Goal: Task Accomplishment & Management: Complete application form

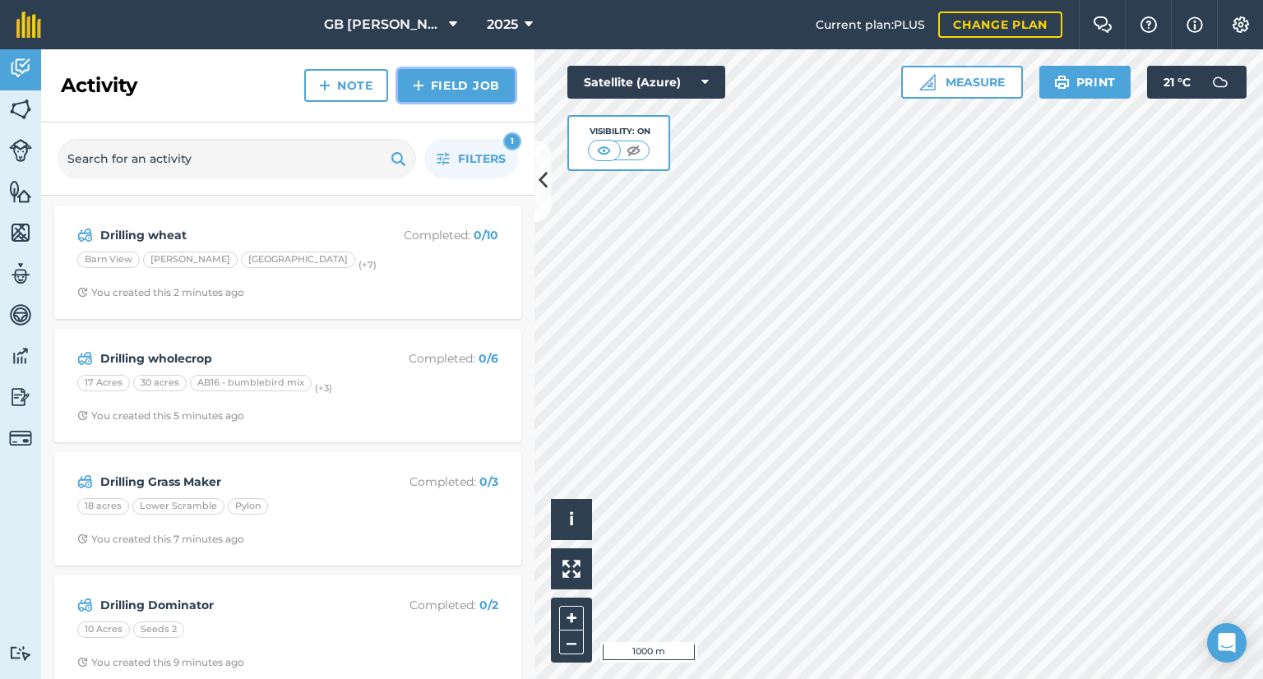
click at [438, 98] on link "Field Job" at bounding box center [456, 85] width 117 height 33
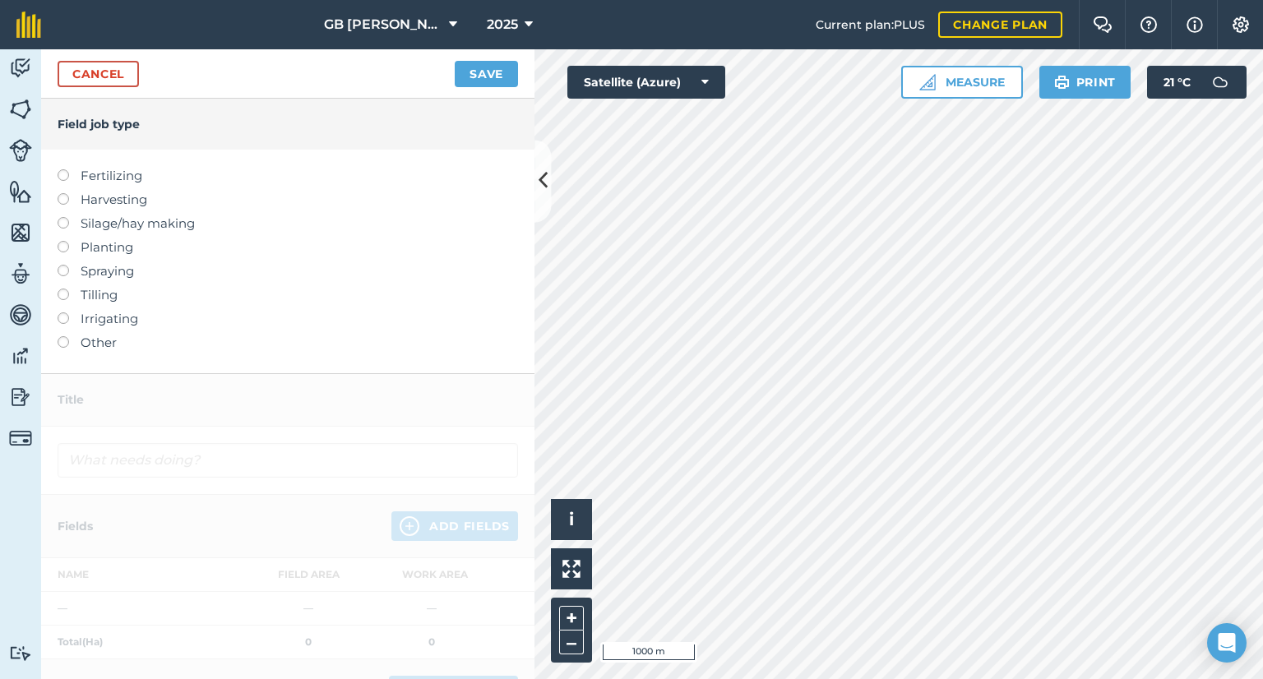
click at [105, 243] on label "Planting" at bounding box center [288, 248] width 461 height 20
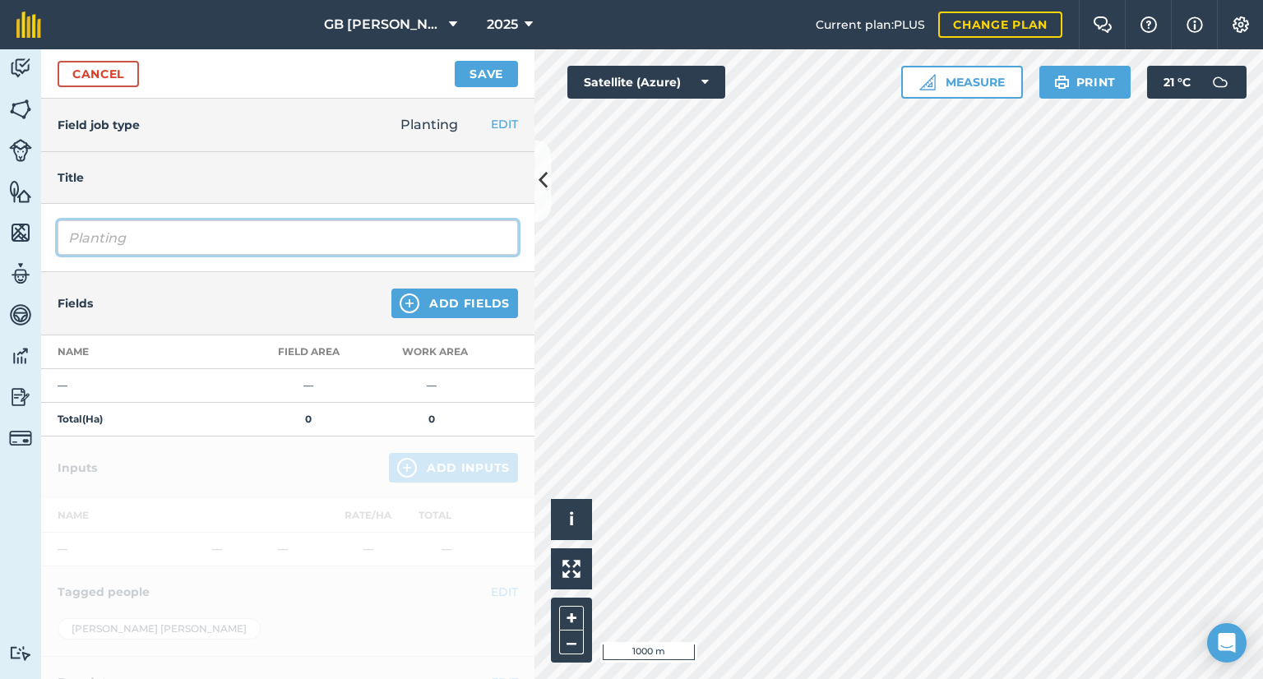
drag, startPoint x: 145, startPoint y: 234, endPoint x: 0, endPoint y: 231, distance: 144.8
click at [0, 231] on div "Activity Fields Livestock Features Maps Team Vehicles Data Reporting Billing Tu…" at bounding box center [631, 364] width 1263 height 630
type input "Drilling lightning"
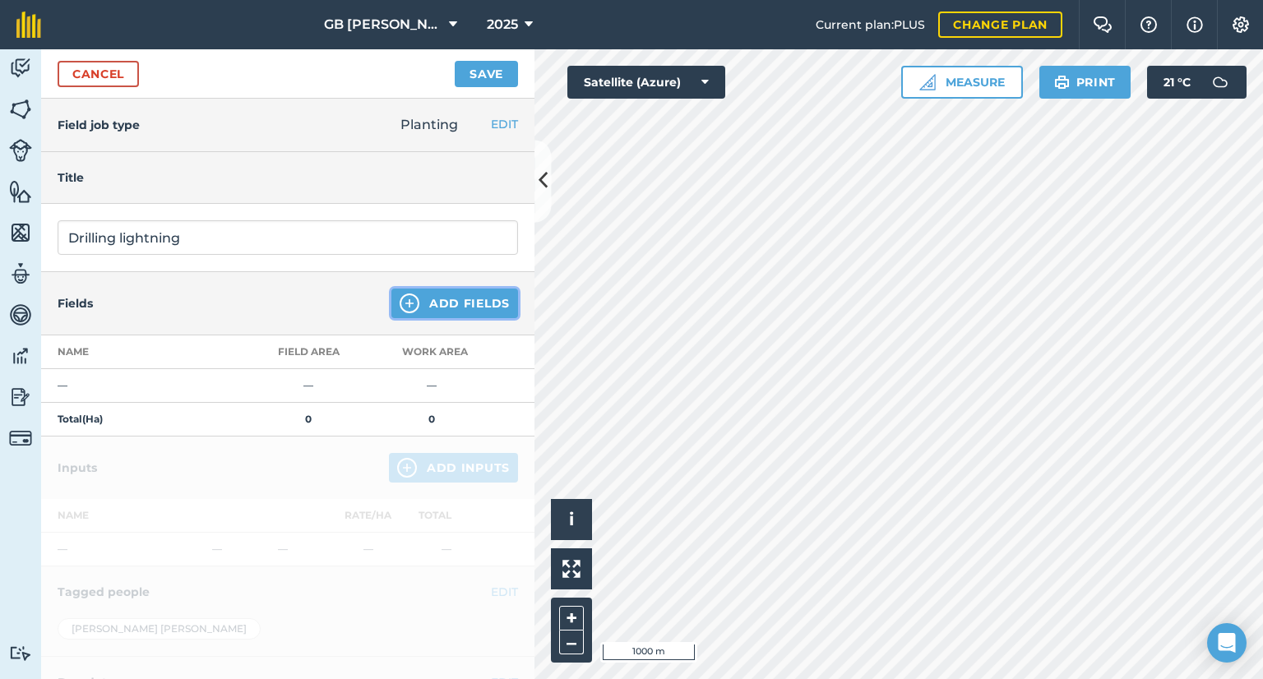
click at [439, 303] on button "Add Fields" at bounding box center [455, 304] width 127 height 30
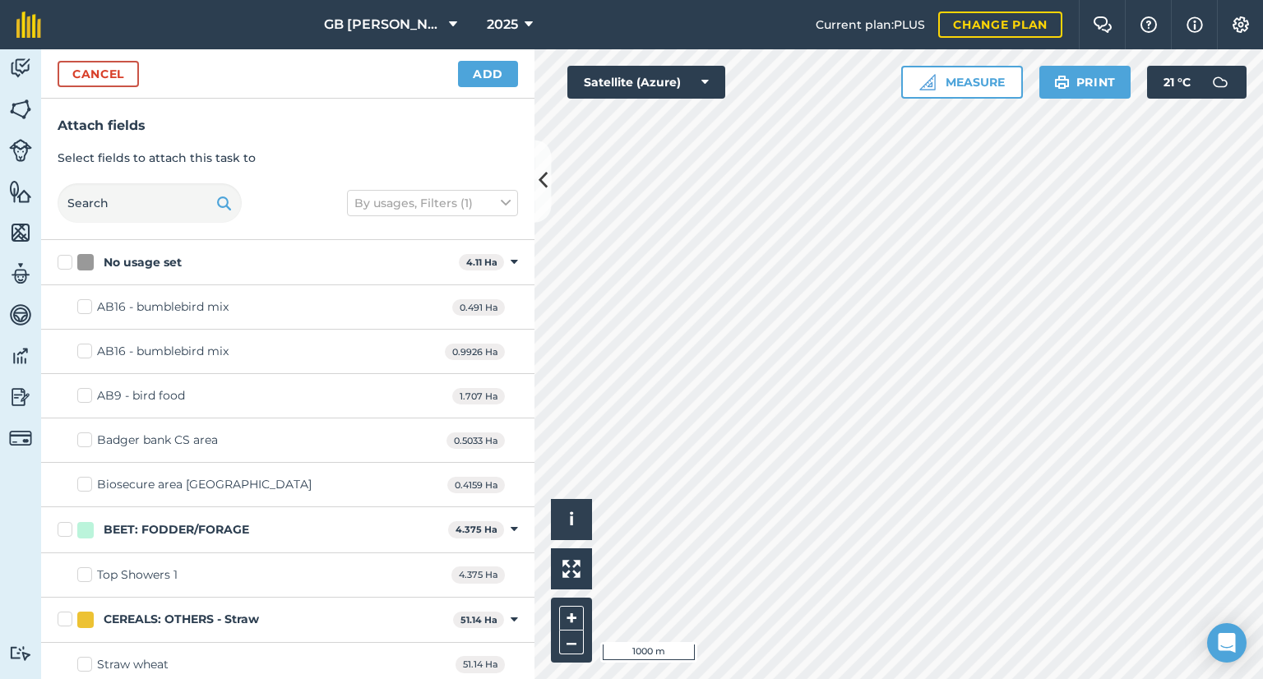
checkbox input "true"
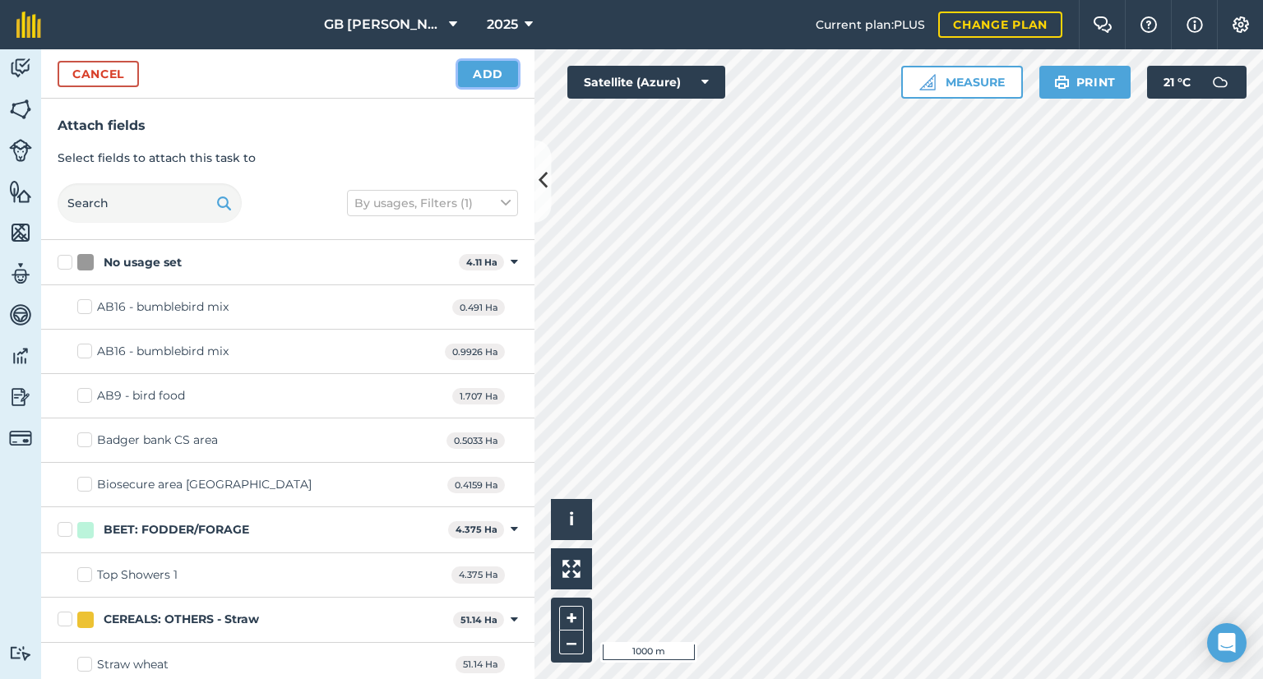
click at [499, 76] on button "Add" at bounding box center [488, 74] width 60 height 26
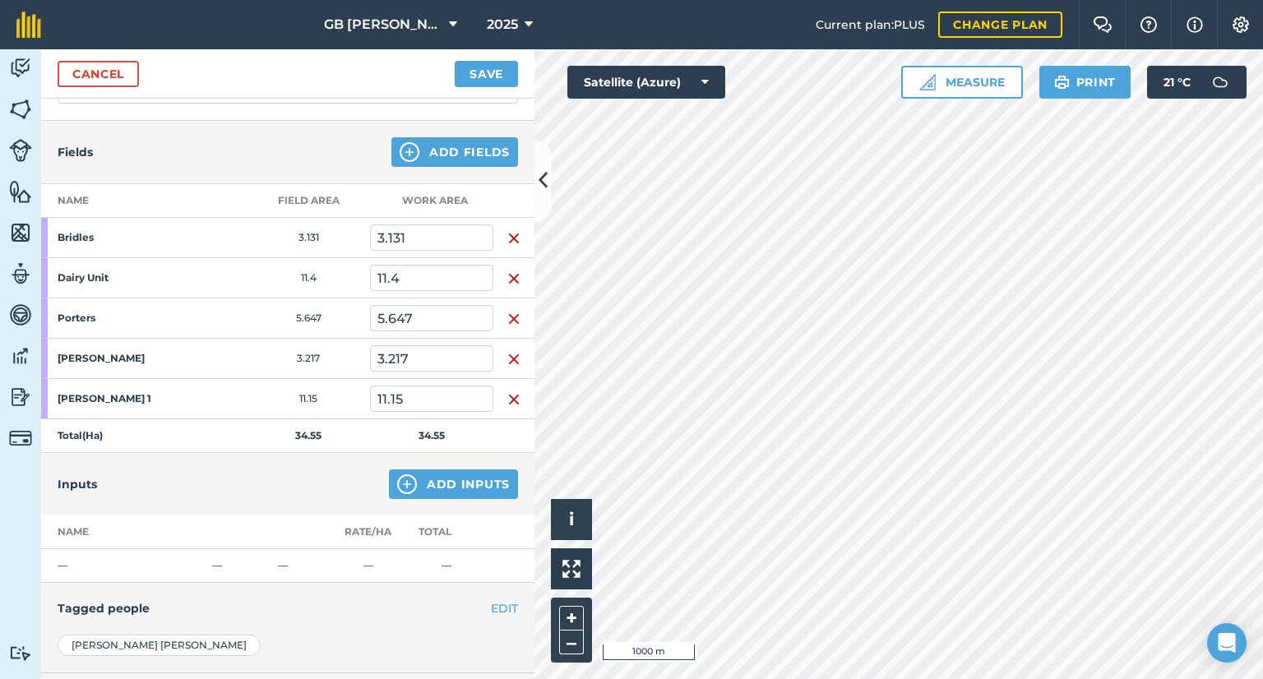
scroll to position [181, 0]
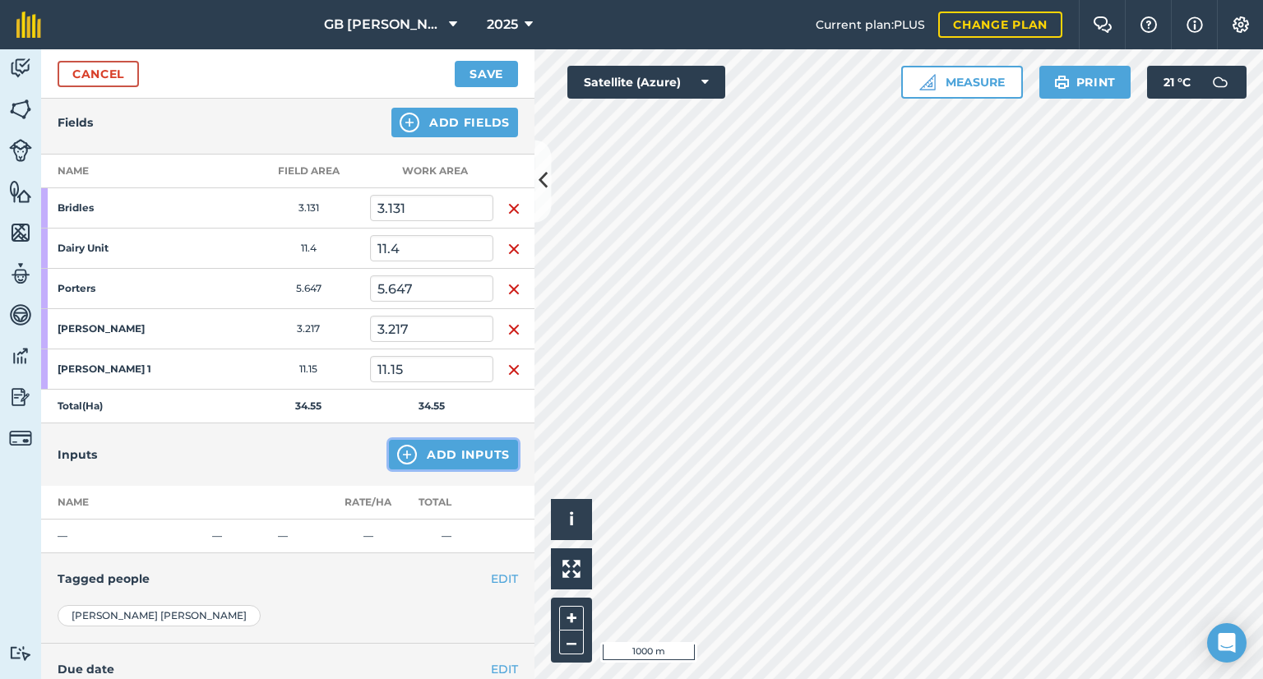
click at [457, 461] on button "Add Inputs" at bounding box center [453, 455] width 129 height 30
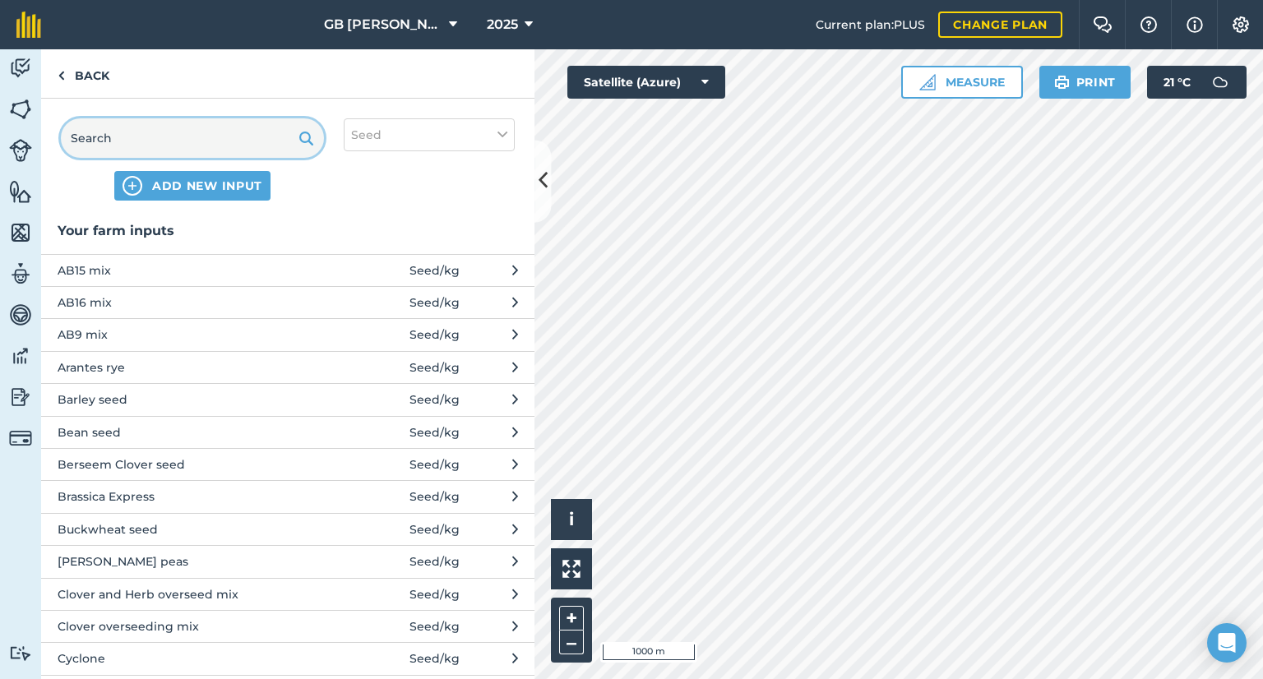
click at [196, 141] on input "text" at bounding box center [192, 137] width 263 height 39
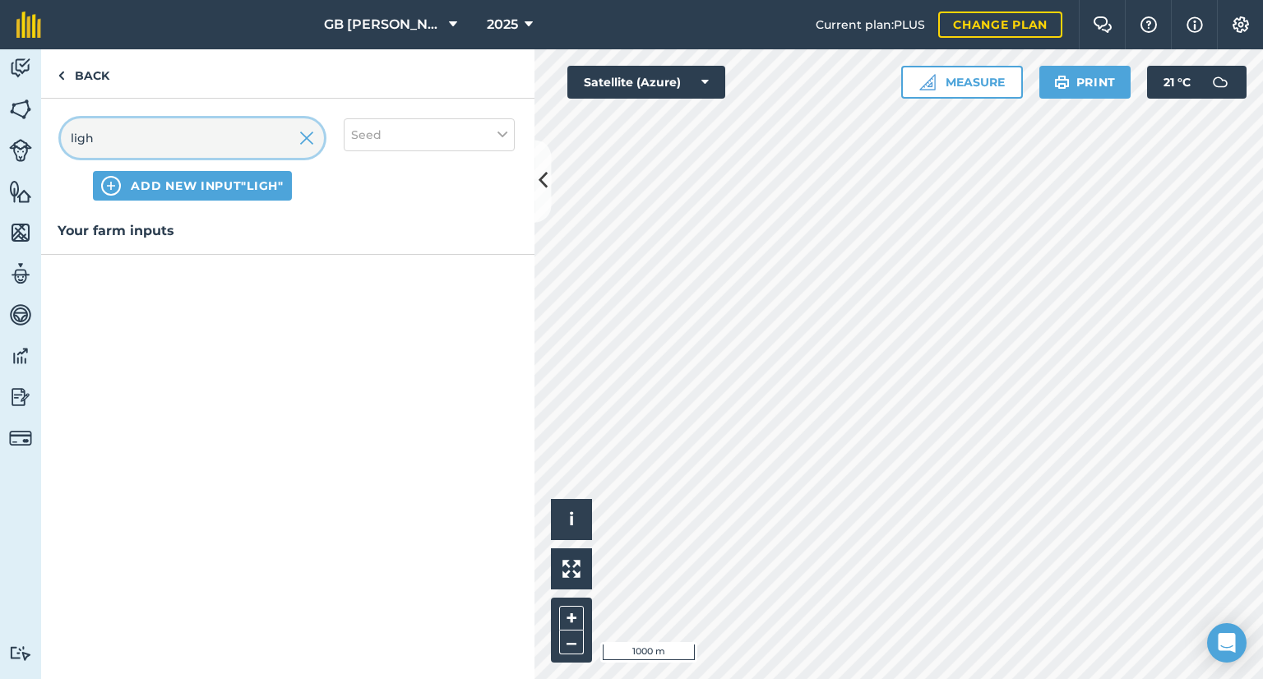
type input "ligh"
click at [217, 174] on button "ADD NEW INPUT "ligh"" at bounding box center [192, 186] width 198 height 30
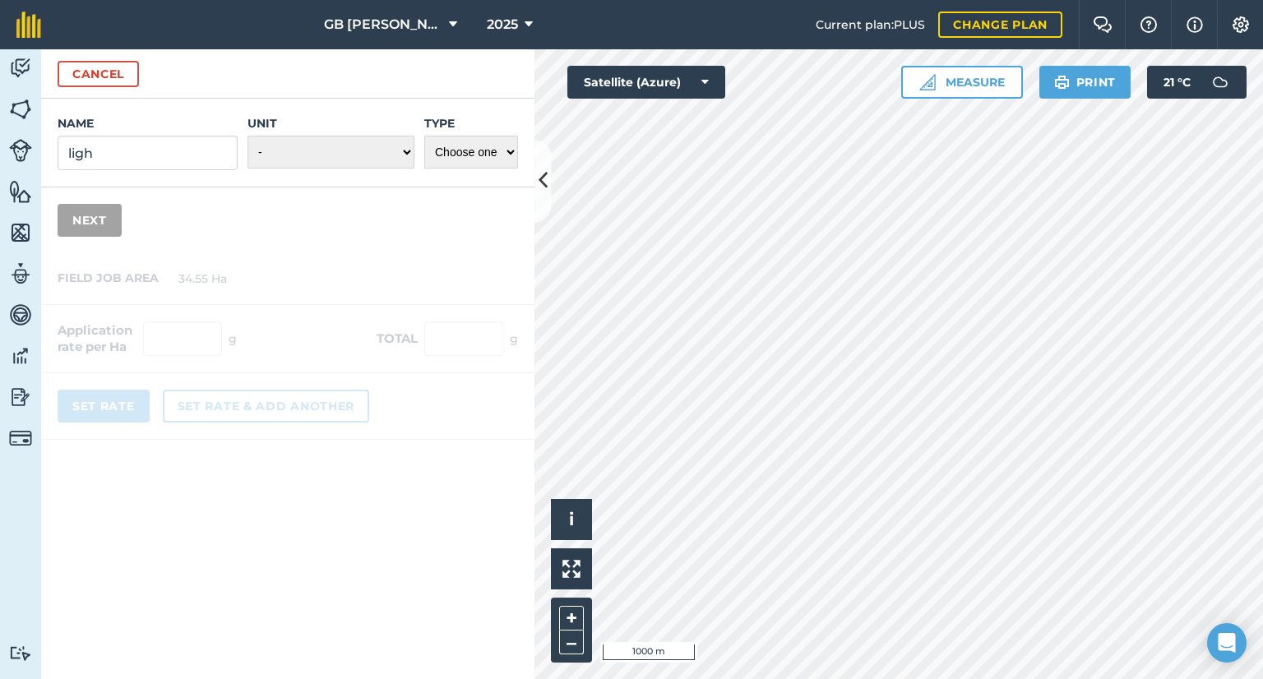
click at [180, 171] on div "Name ligh Unit - Grams/g Kilograms/kg Metric tonnes/t Millilitres/ml Litres/L O…" at bounding box center [287, 143] width 493 height 89
click at [171, 160] on input "ligh" at bounding box center [148, 153] width 180 height 35
type input "l"
type input "Lightning"
click at [298, 159] on select "- Grams/g Kilograms/kg Metric tonnes/t Millilitres/ml Litres/L Ounces/oz Pounds…" at bounding box center [331, 152] width 167 height 33
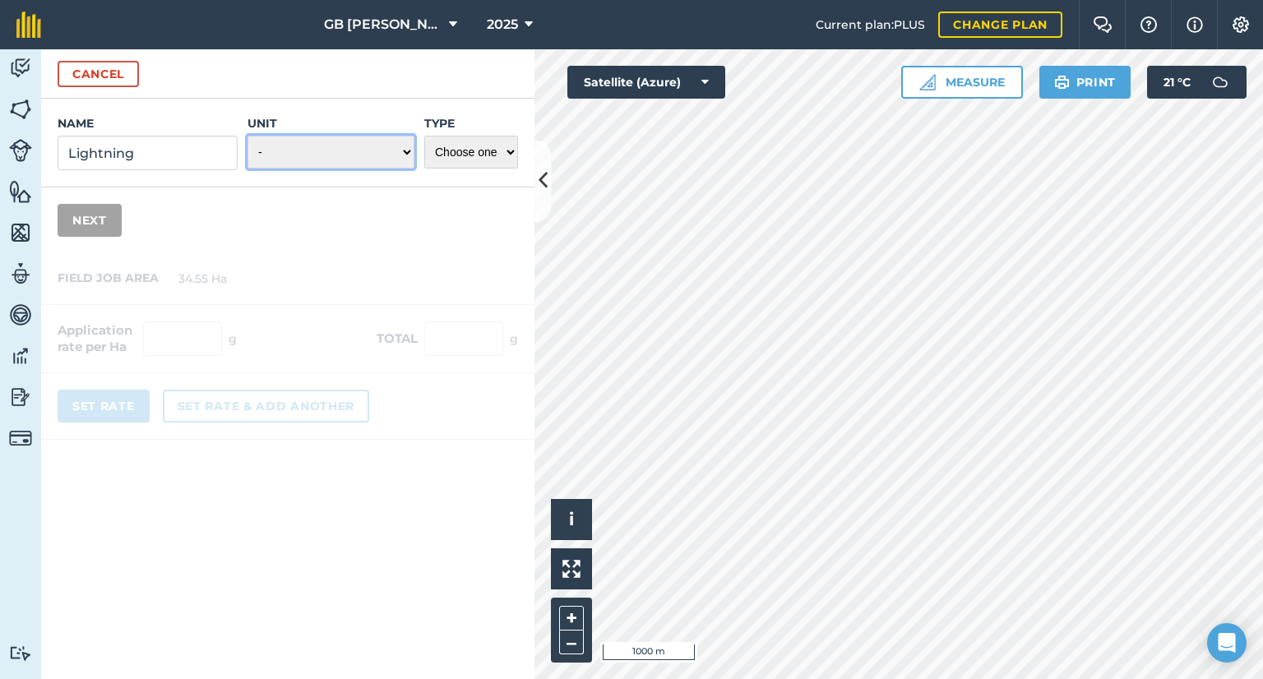
select select "KILOGRAMS"
click at [248, 136] on select "- Grams/g Kilograms/kg Metric tonnes/t Millilitres/ml Litres/L Ounces/oz Pounds…" at bounding box center [331, 152] width 167 height 33
click at [468, 156] on select "Choose one Fertilizer Seed Spray Fuel Other" at bounding box center [471, 152] width 94 height 33
select select "SEED"
click at [424, 136] on select "Choose one Fertilizer Seed Spray Fuel Other" at bounding box center [471, 152] width 94 height 33
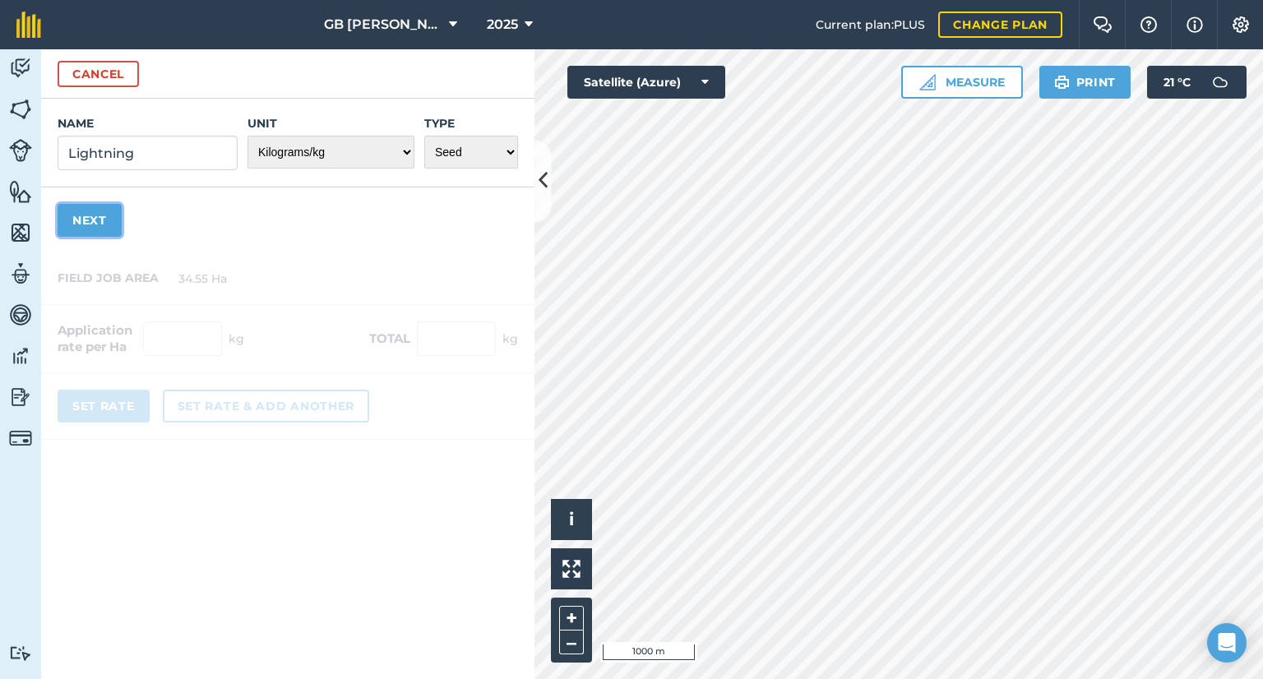
click at [84, 222] on button "Next" at bounding box center [90, 220] width 64 height 33
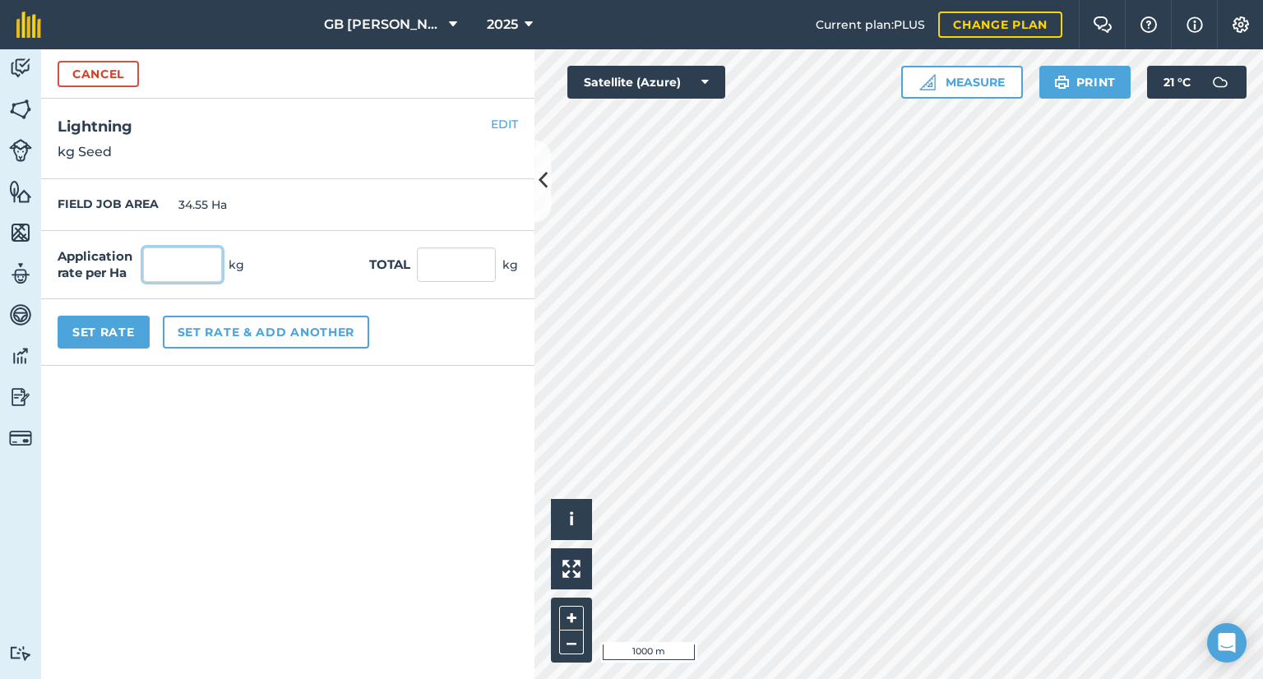
click at [198, 267] on input "text" at bounding box center [182, 265] width 79 height 35
type input "30"
type input "1,036.5"
click at [236, 452] on form "Cancel Name Lightning Unit - Grams/g Kilograms/kg Metric tonnes/t Millilitres/m…" at bounding box center [287, 364] width 493 height 630
click at [115, 330] on button "Set Rate" at bounding box center [104, 332] width 92 height 33
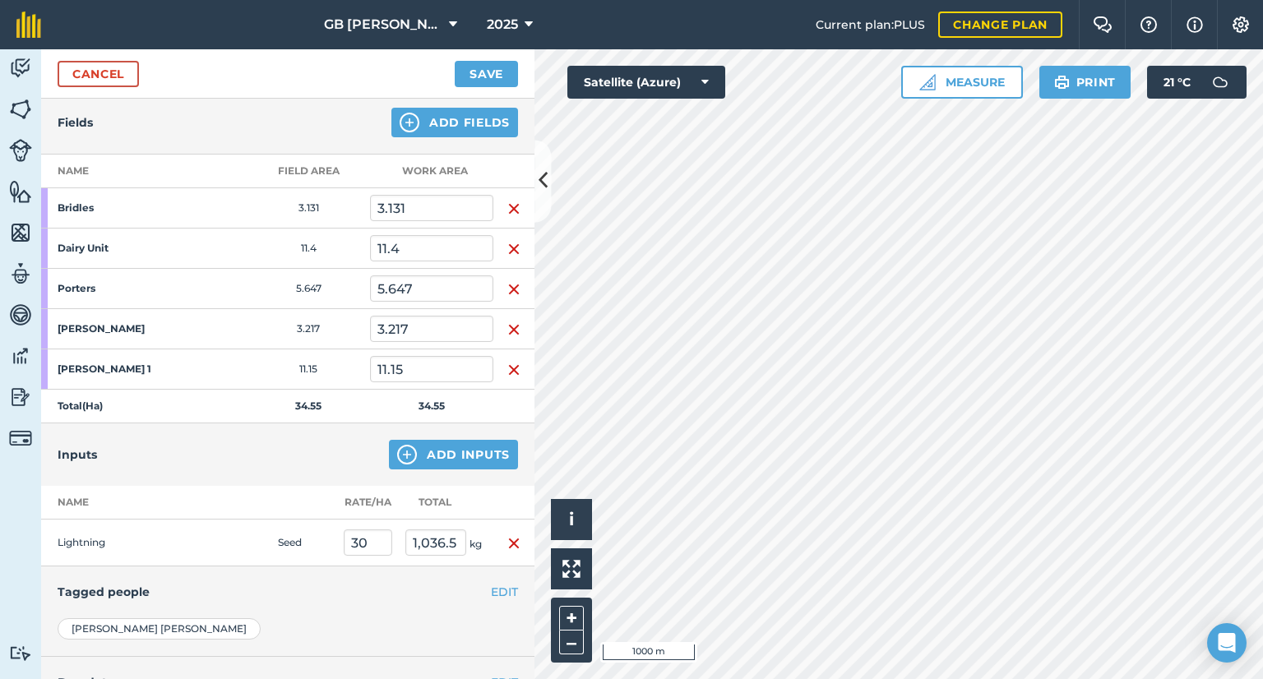
scroll to position [0, 0]
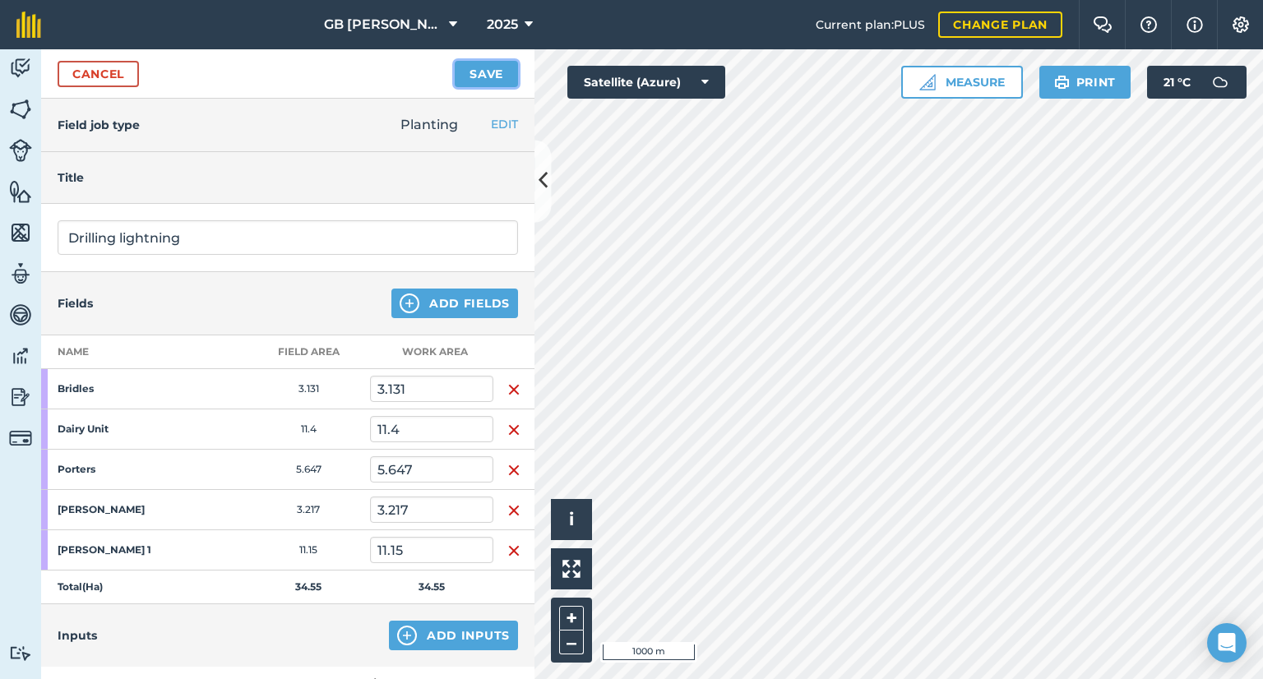
click at [488, 81] on button "Save" at bounding box center [486, 74] width 63 height 26
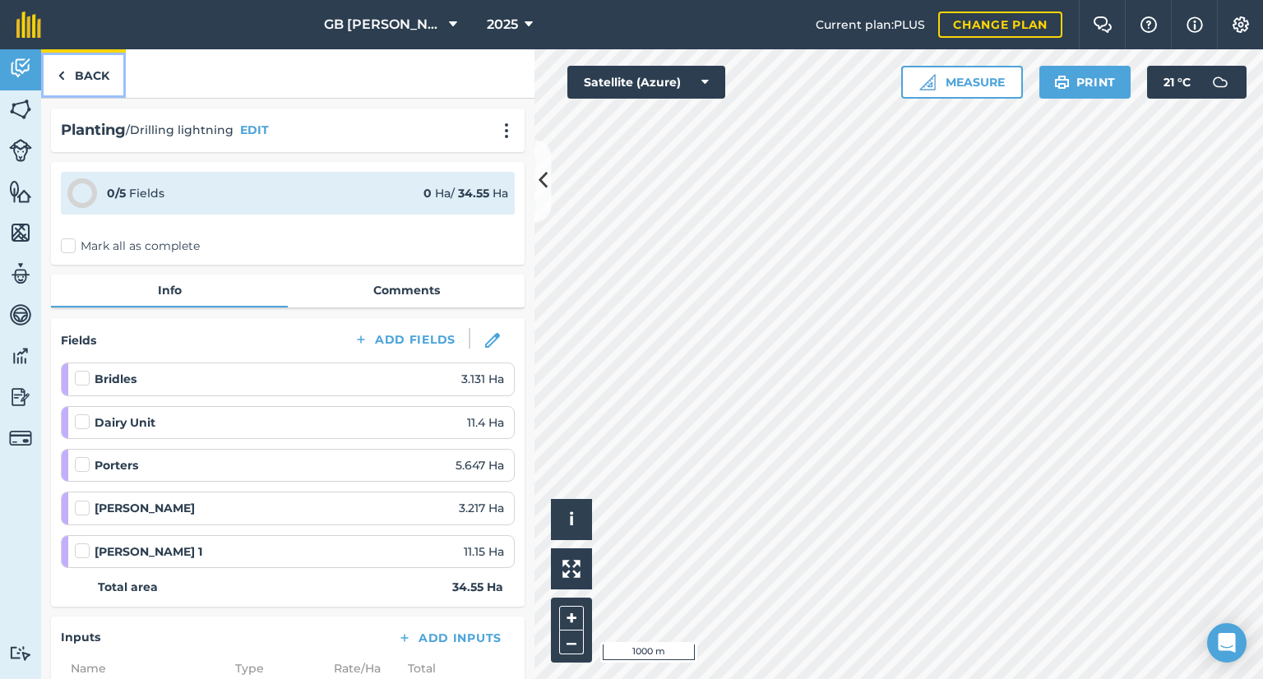
click at [86, 67] on link "Back" at bounding box center [83, 73] width 85 height 49
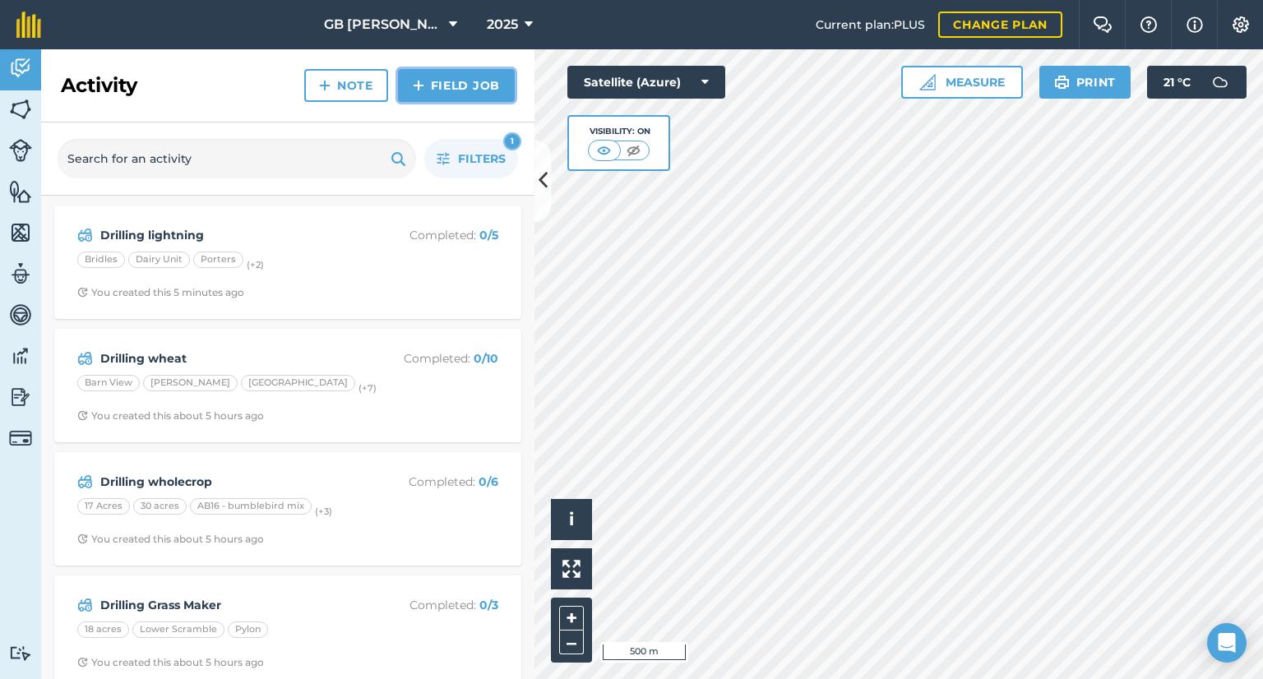
click at [438, 92] on link "Field Job" at bounding box center [456, 85] width 117 height 33
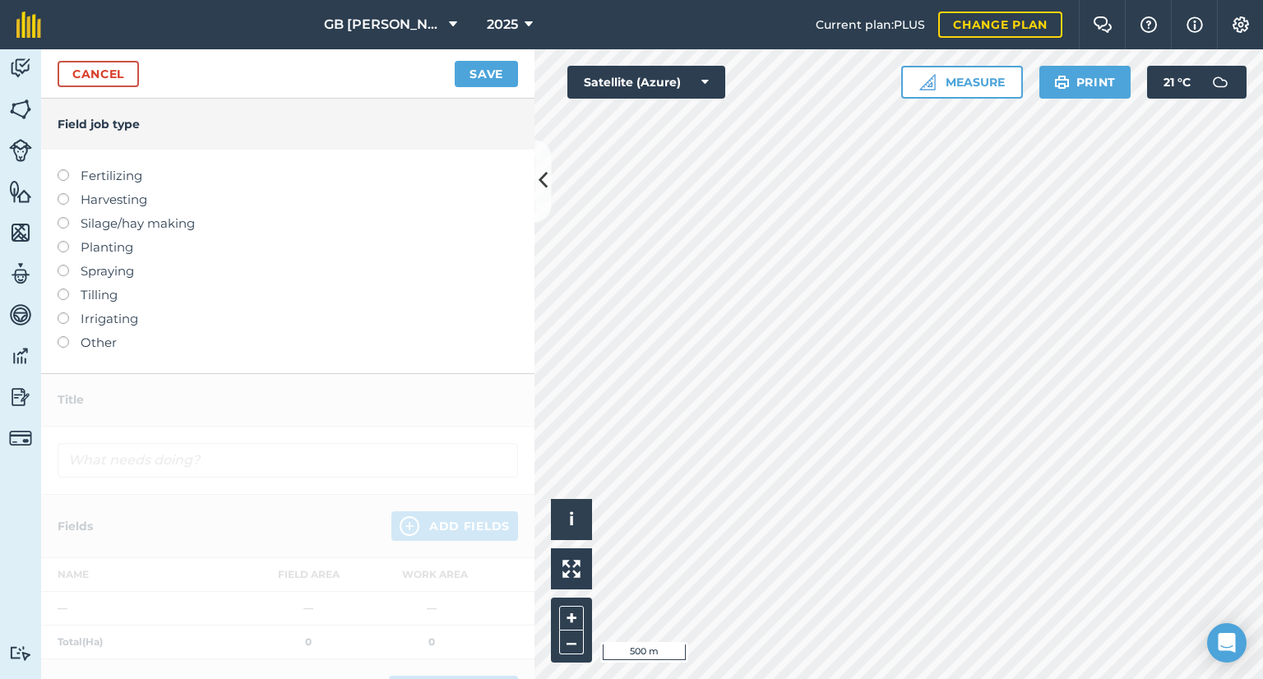
click at [105, 244] on label "Planting" at bounding box center [288, 248] width 461 height 20
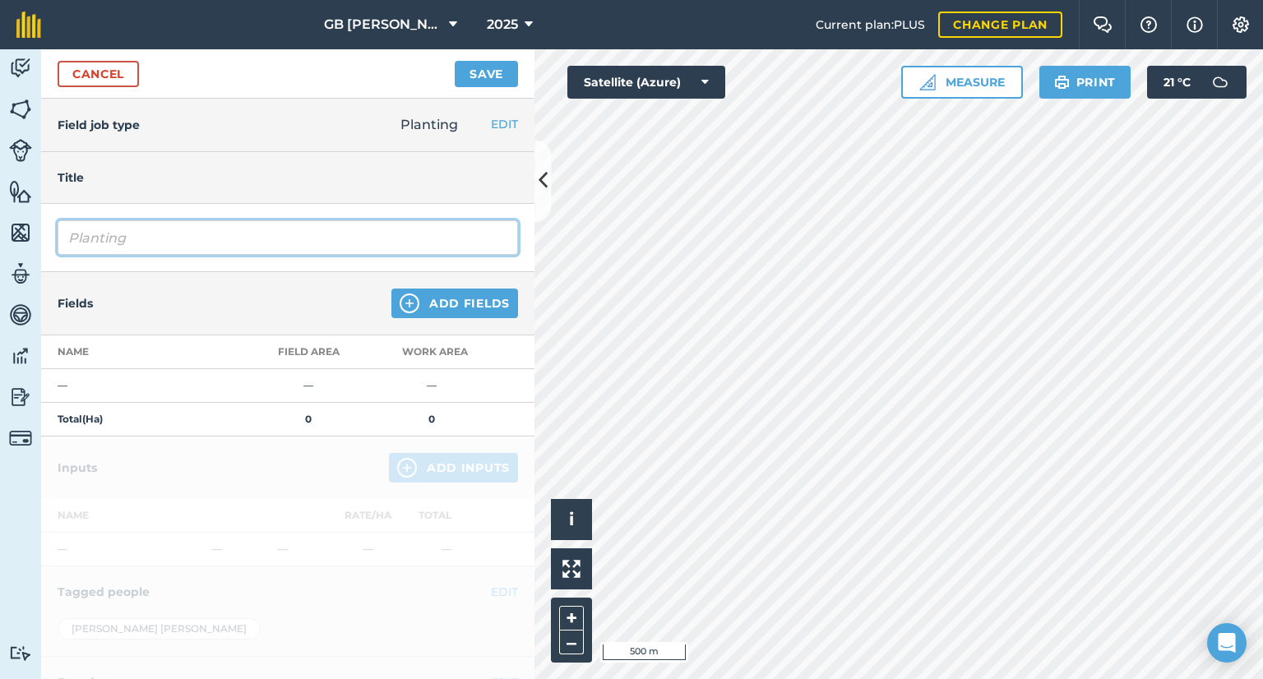
drag, startPoint x: 171, startPoint y: 229, endPoint x: 0, endPoint y: 289, distance: 181.3
click at [0, 289] on div "Activity Fields Livestock Features Maps Team Vehicles Data Reporting Billing Tu…" at bounding box center [631, 364] width 1263 height 630
type input "Drilling herbal ley"
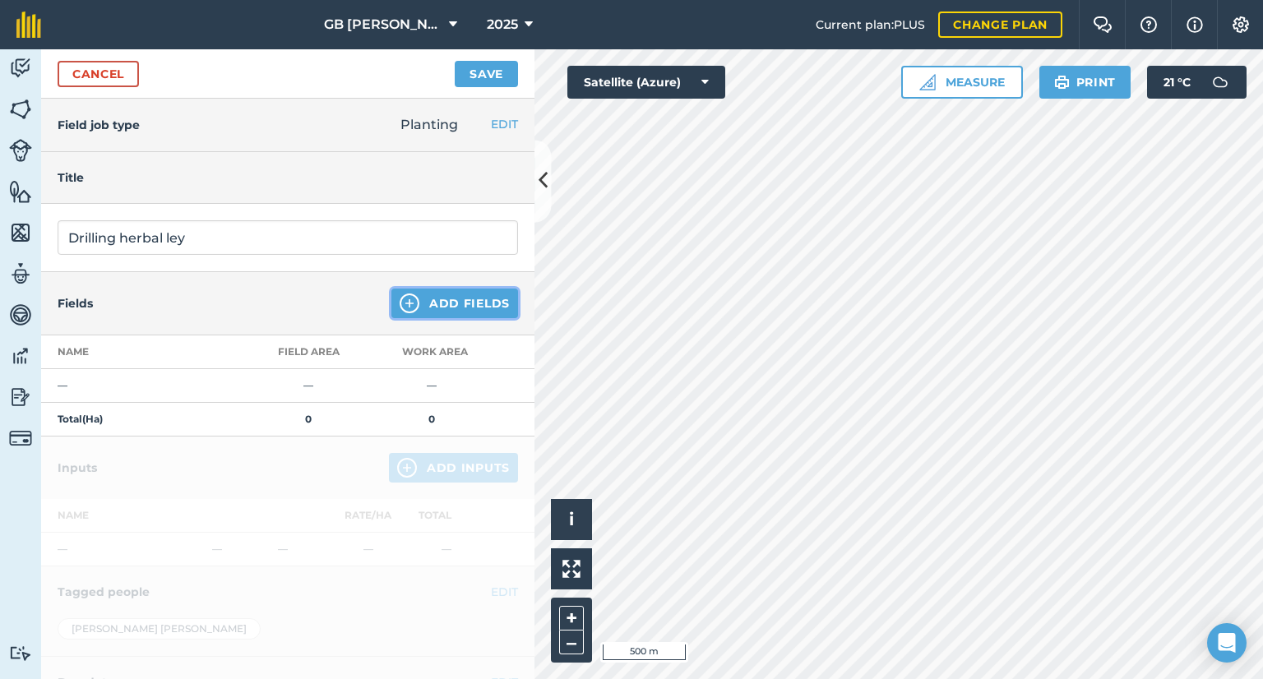
click at [488, 299] on button "Add Fields" at bounding box center [455, 304] width 127 height 30
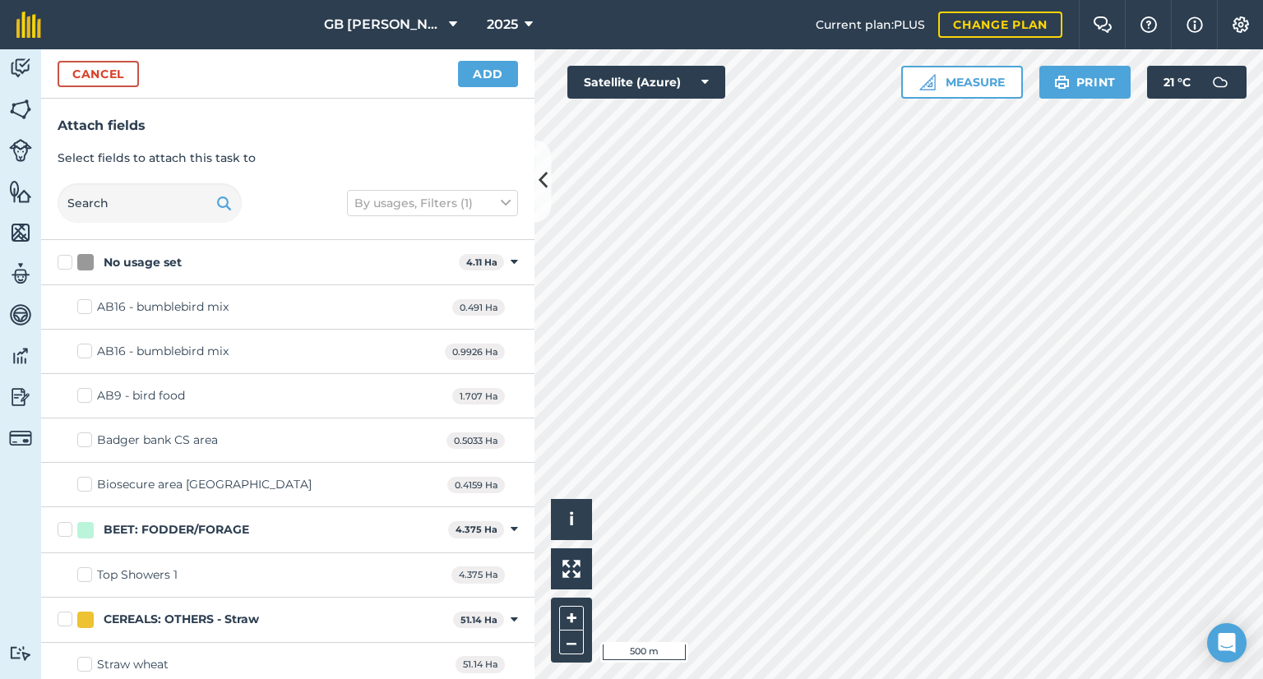
checkbox input "true"
click at [493, 82] on button "Add" at bounding box center [488, 74] width 60 height 26
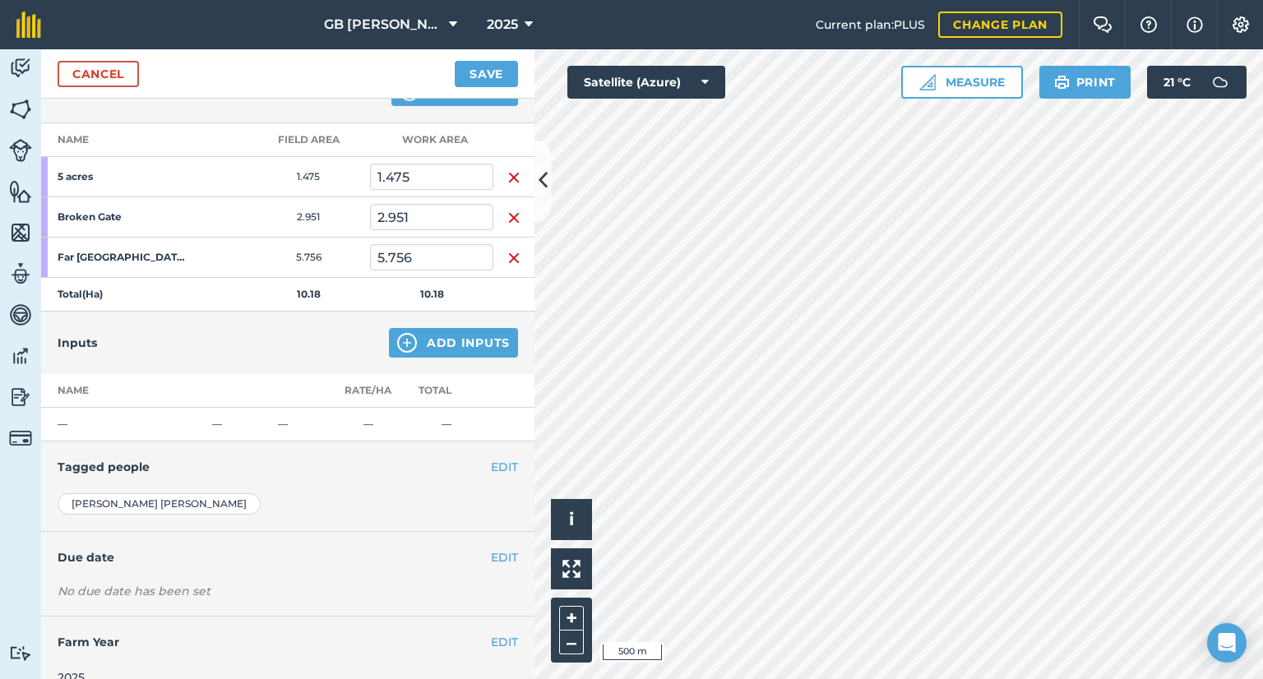
scroll to position [213, 0]
click at [436, 349] on button "Add Inputs" at bounding box center [453, 342] width 129 height 30
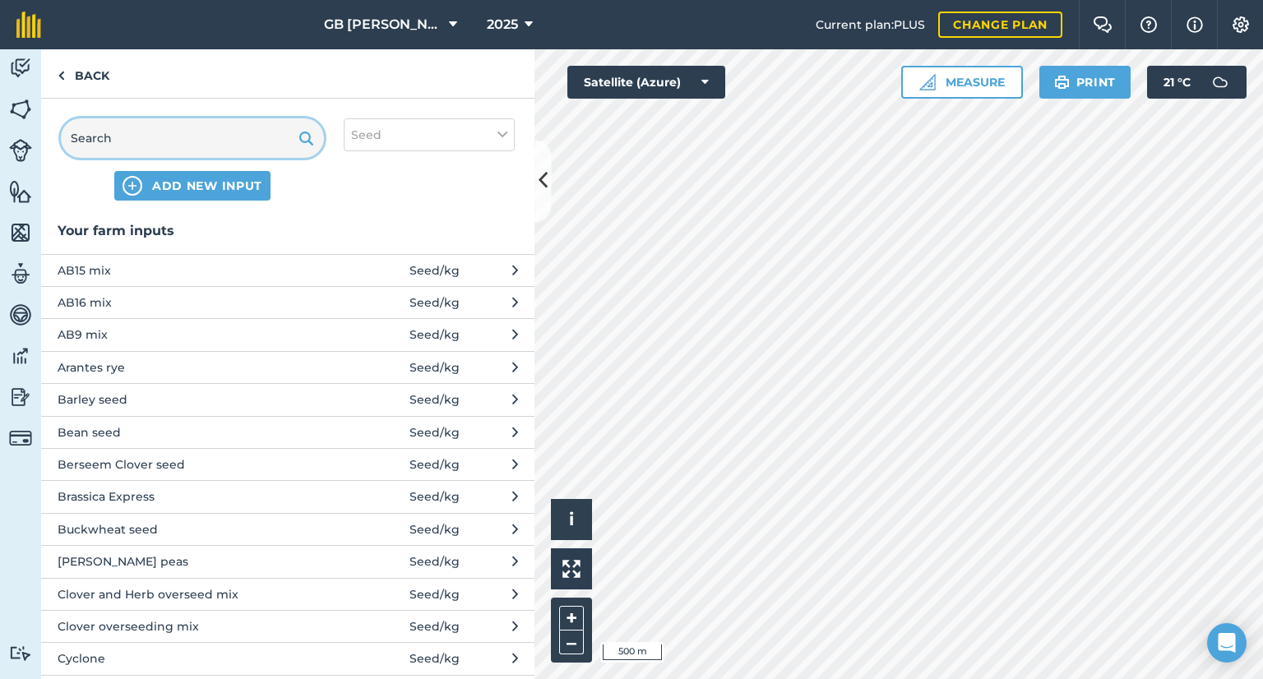
click at [147, 141] on input "text" at bounding box center [192, 137] width 263 height 39
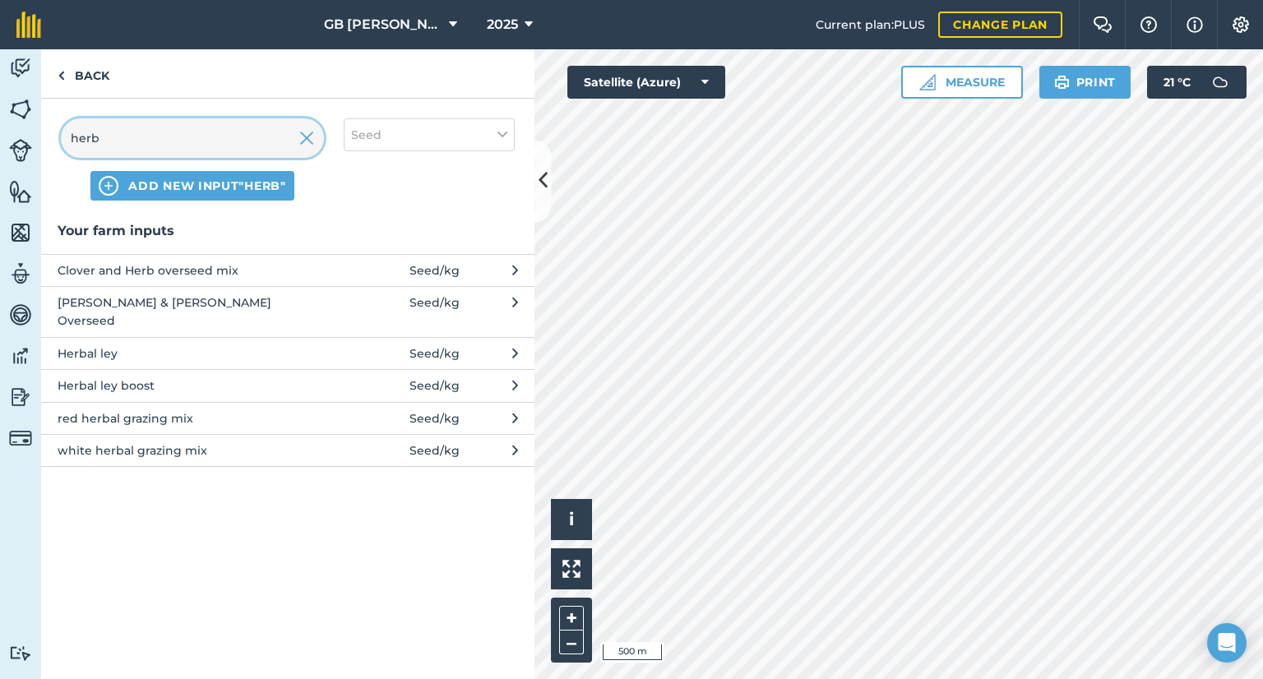
type input "herb"
click at [180, 345] on span "Herbal ley" at bounding box center [192, 354] width 269 height 18
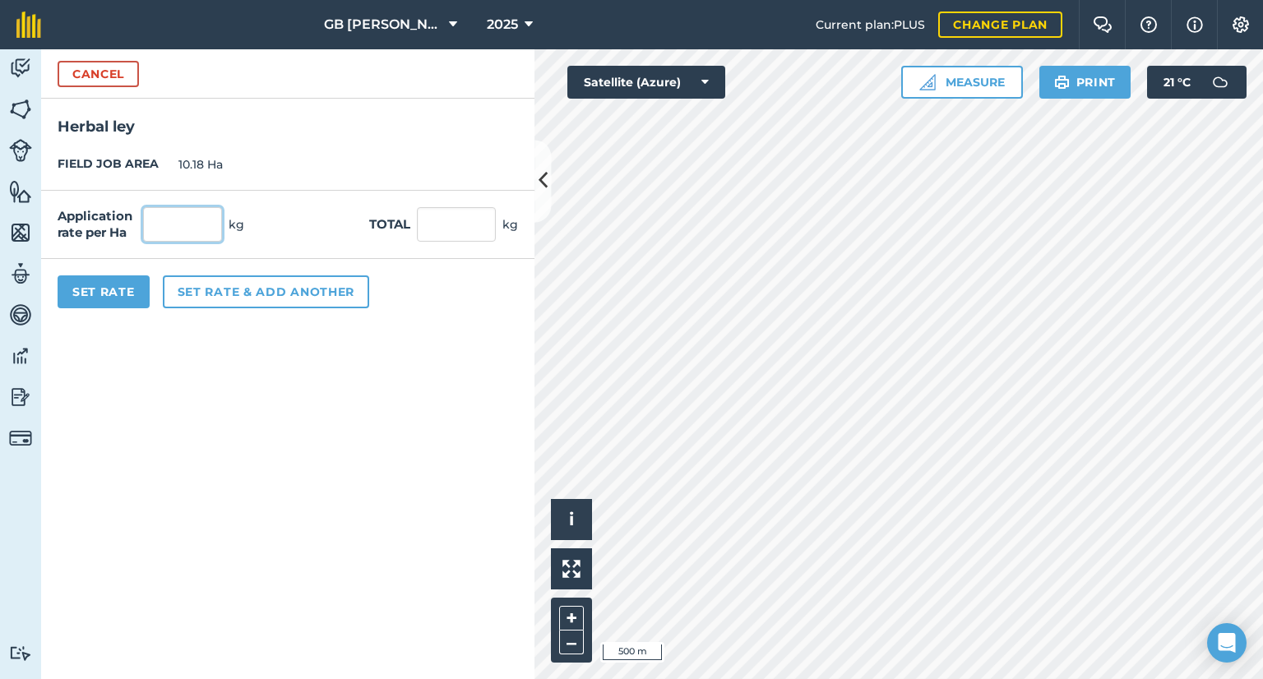
click at [210, 219] on input "text" at bounding box center [182, 224] width 79 height 35
type input "33"
type input "335.94"
click at [314, 221] on div "Application rate per Ha 33 kg Total 335.94 kg" at bounding box center [287, 225] width 493 height 68
click at [113, 283] on button "Set Rate" at bounding box center [104, 292] width 92 height 33
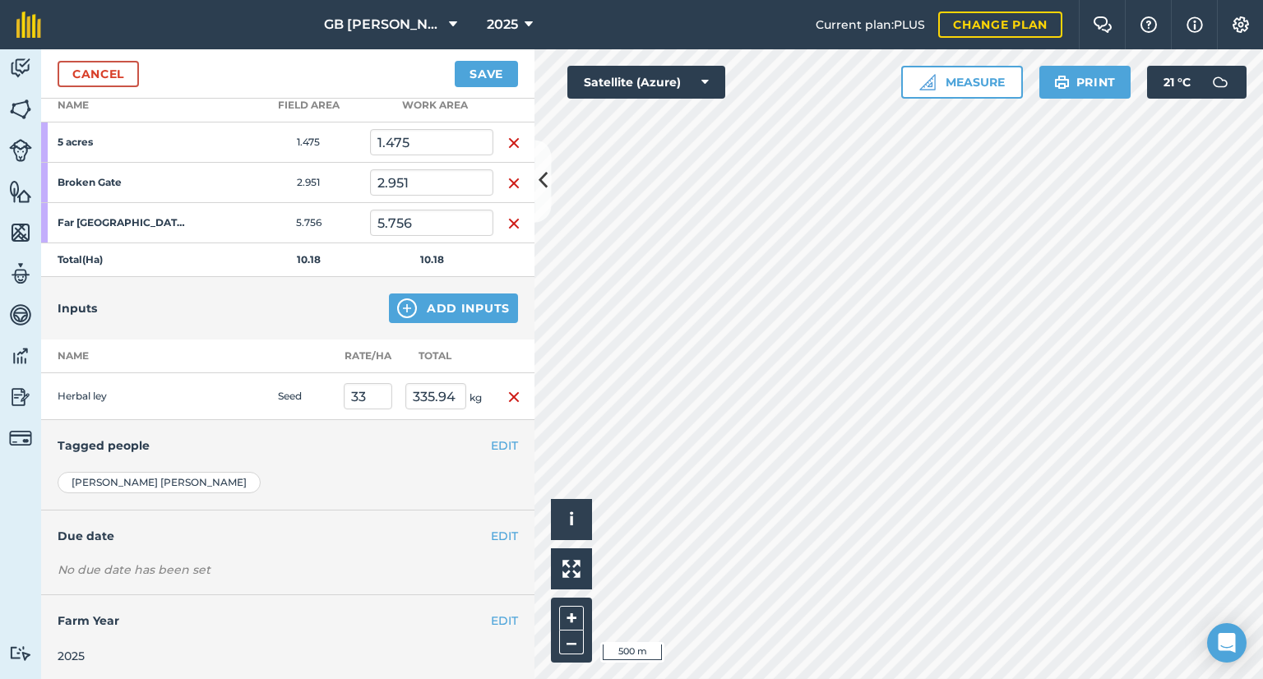
scroll to position [247, 0]
click at [492, 76] on button "Save" at bounding box center [486, 74] width 63 height 26
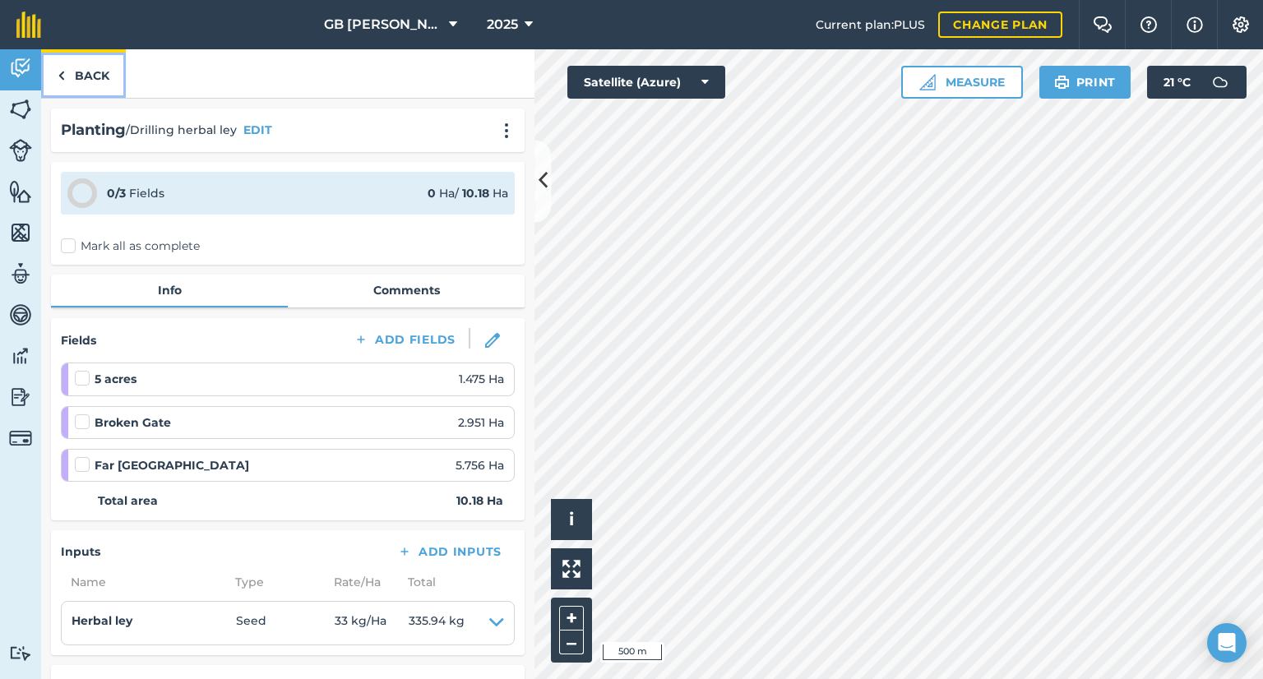
click at [76, 73] on link "Back" at bounding box center [83, 73] width 85 height 49
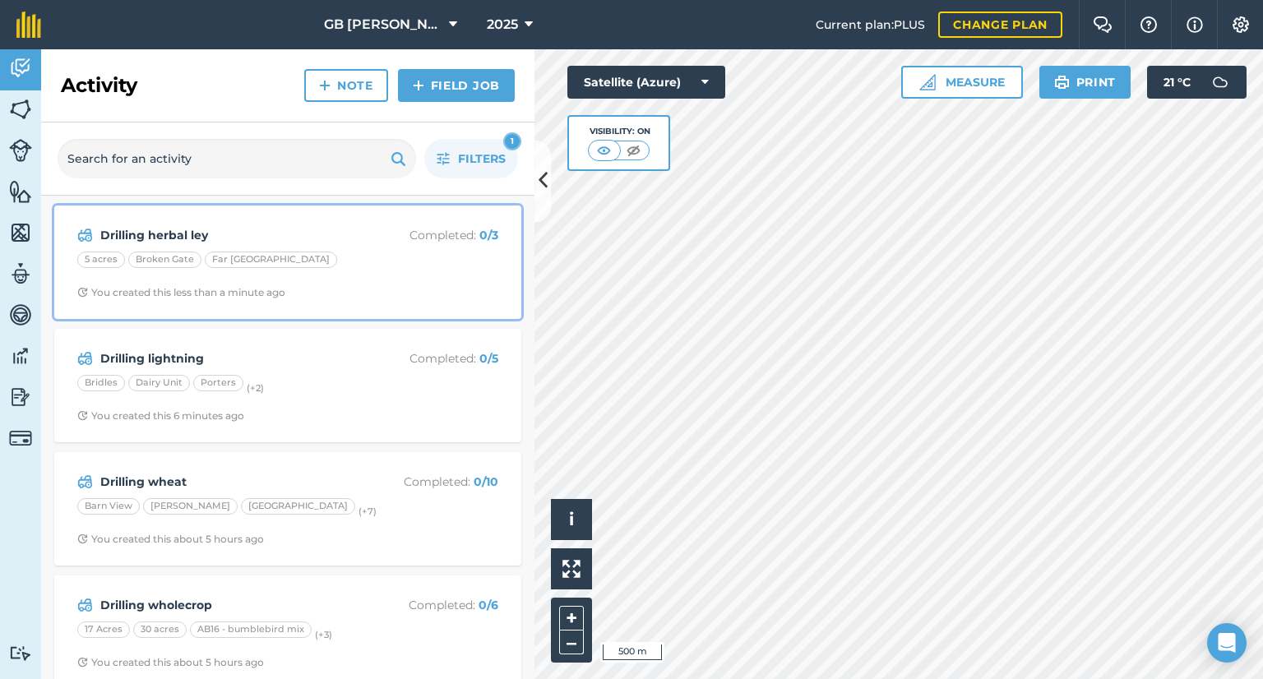
click at [352, 308] on div "Drilling herbal ley Completed : 0 / 3 5 acres [GEOGRAPHIC_DATA] [GEOGRAPHIC_DAT…" at bounding box center [287, 262] width 447 height 94
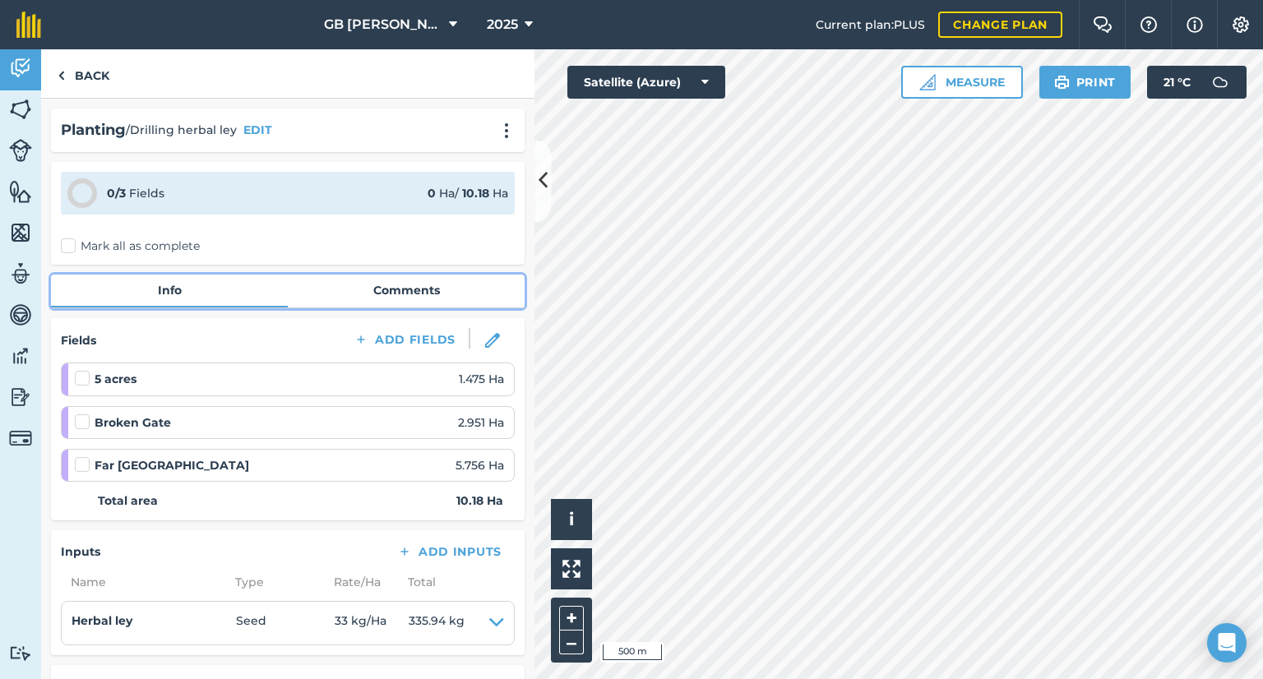
click at [396, 287] on link "Comments" at bounding box center [406, 290] width 237 height 31
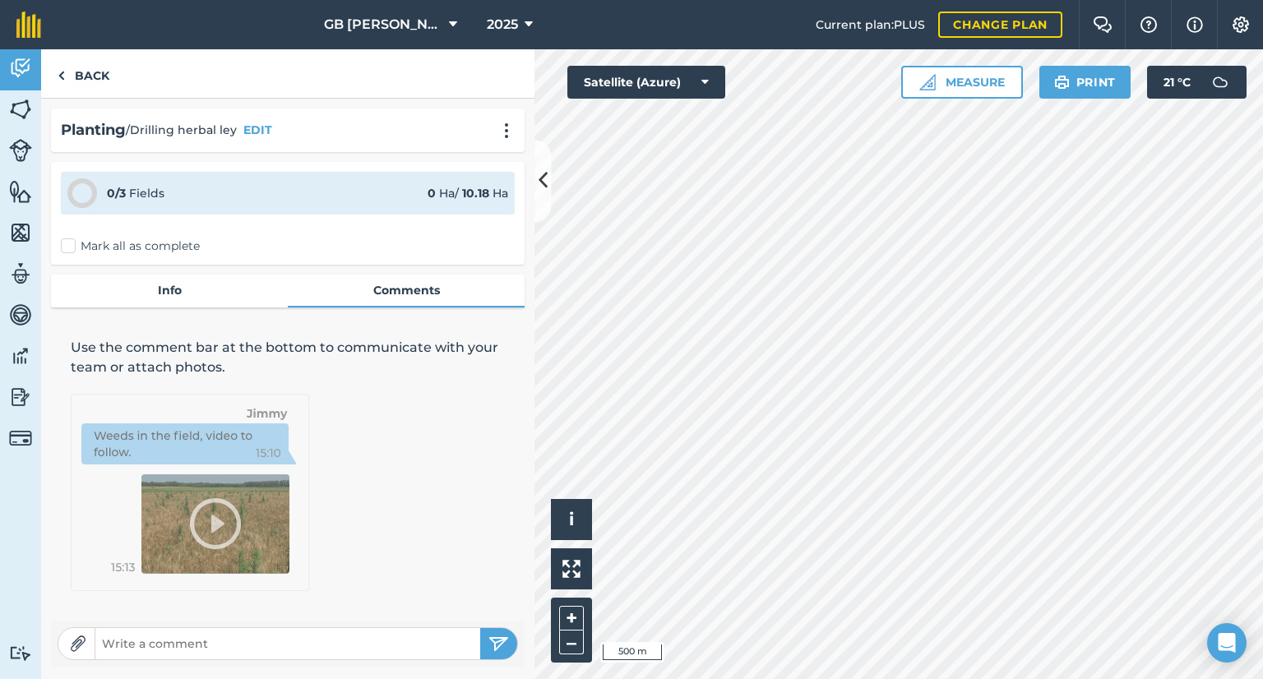
click at [237, 655] on input "text" at bounding box center [287, 643] width 385 height 23
type input "There is seed on a pallet at [GEOGRAPHIC_DATA] for this. I am not exactly sure …"
click at [480, 628] on button "submit" at bounding box center [498, 643] width 37 height 31
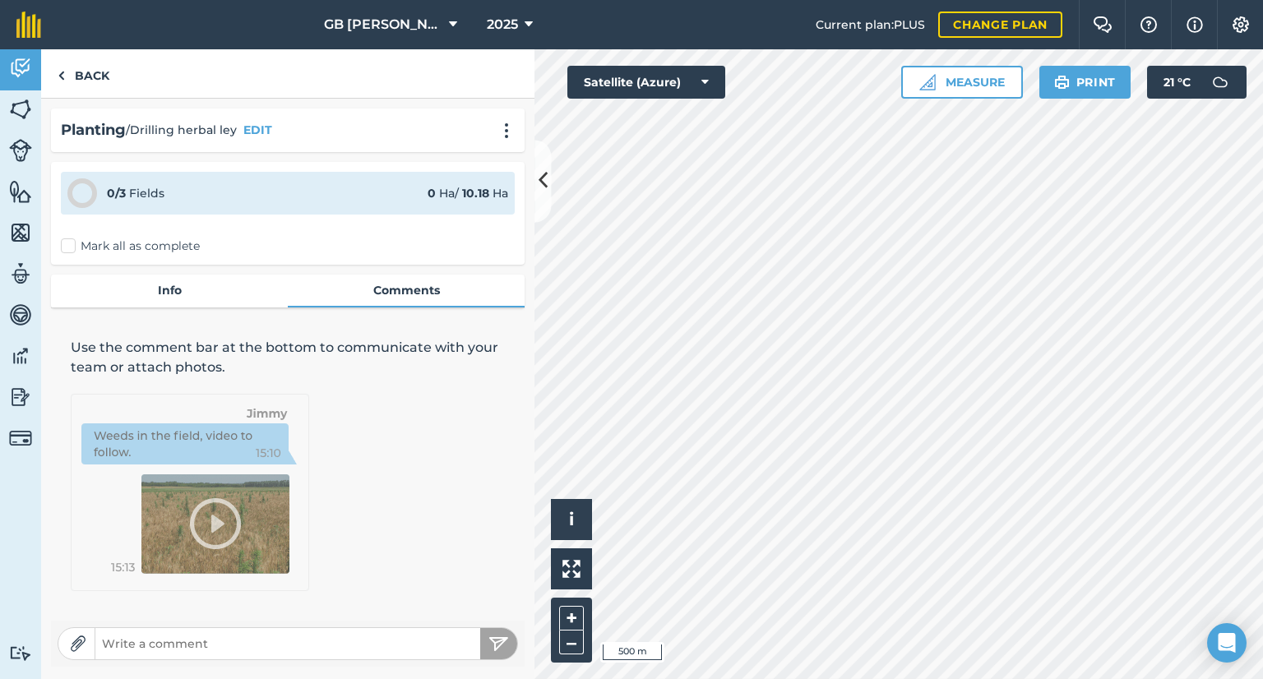
scroll to position [0, 0]
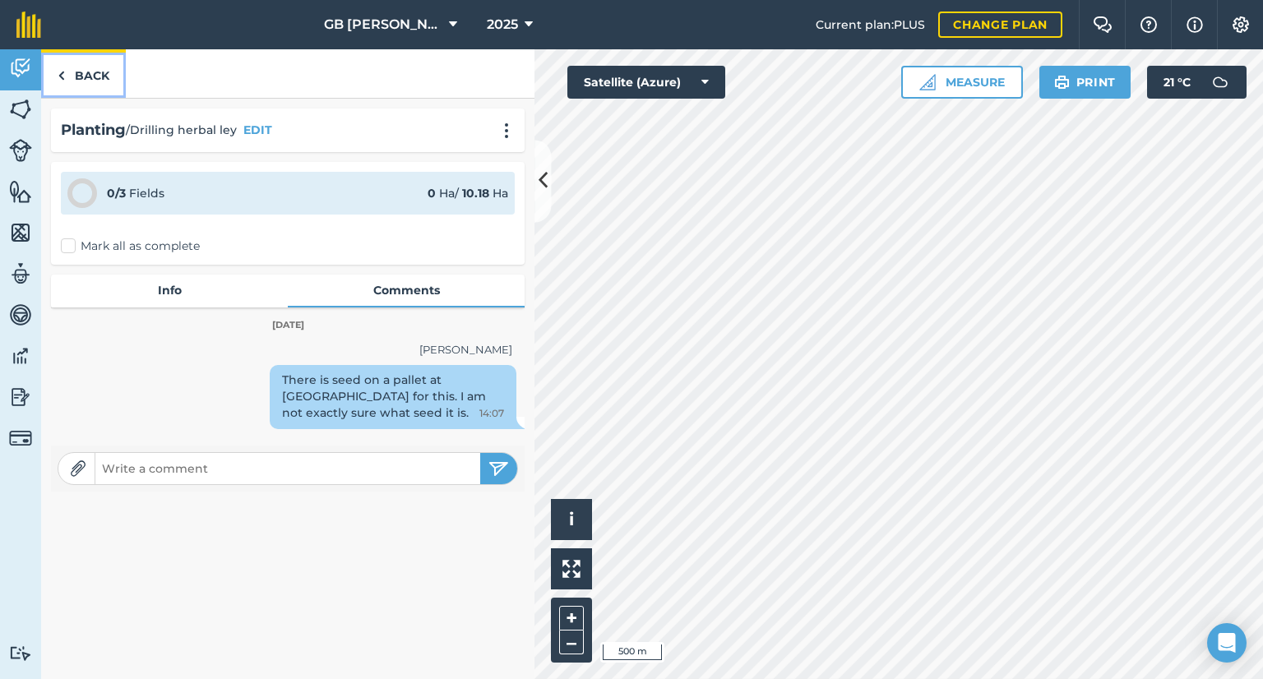
click at [86, 93] on link "Back" at bounding box center [83, 73] width 85 height 49
